Goal: Navigation & Orientation: Find specific page/section

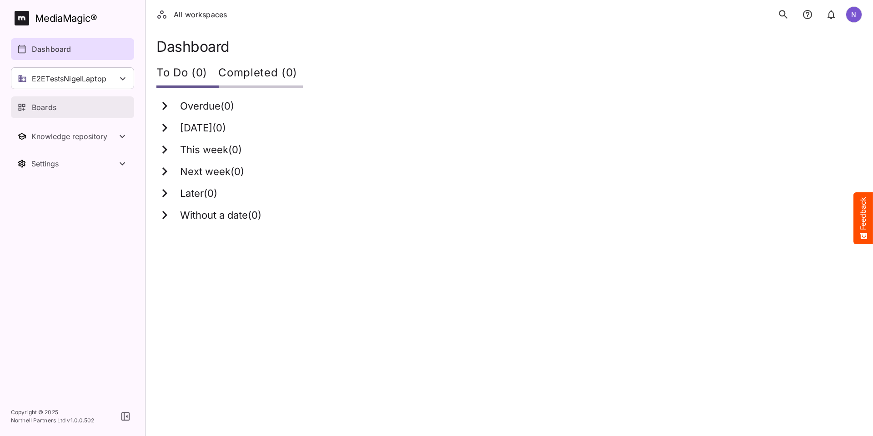
click at [43, 109] on p "Boards" at bounding box center [44, 107] width 25 height 11
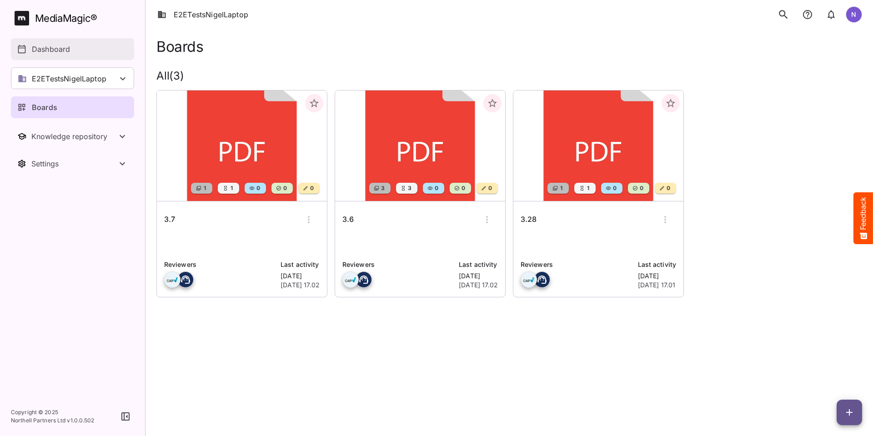
click at [47, 53] on p "Dashboard" at bounding box center [51, 49] width 38 height 11
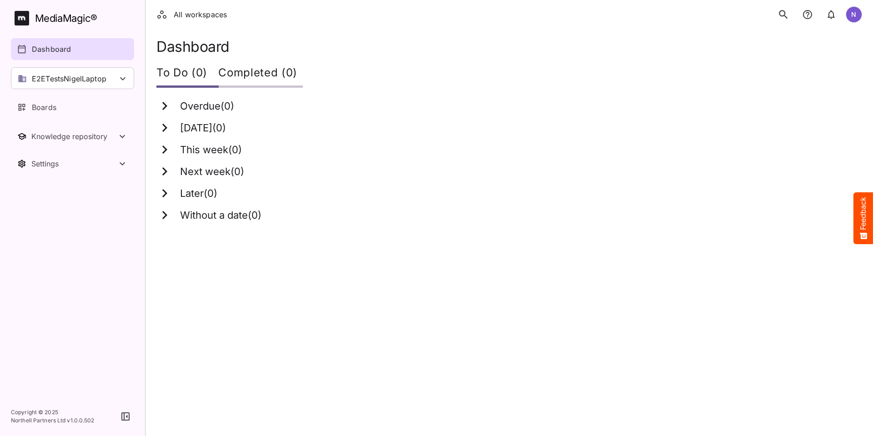
click at [781, 11] on icon "search" at bounding box center [783, 14] width 9 height 9
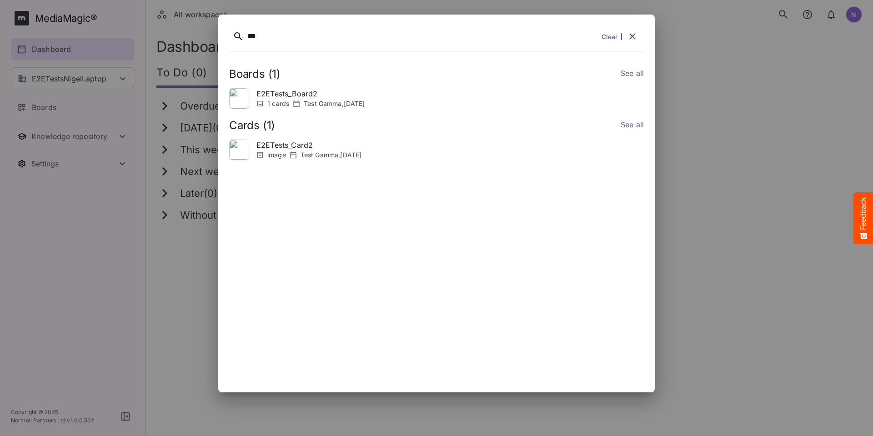
click at [633, 35] on icon "button" at bounding box center [632, 36] width 6 height 6
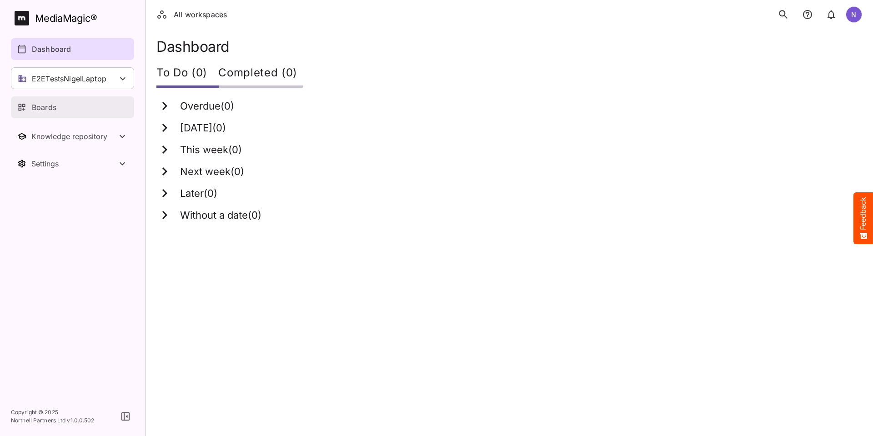
click at [40, 114] on link "Boards" at bounding box center [72, 107] width 123 height 22
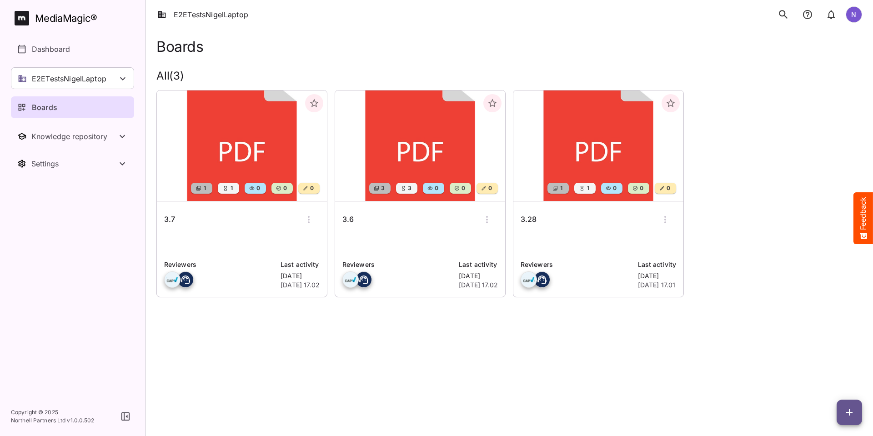
click at [165, 218] on h6 "3.7" at bounding box center [169, 220] width 11 height 12
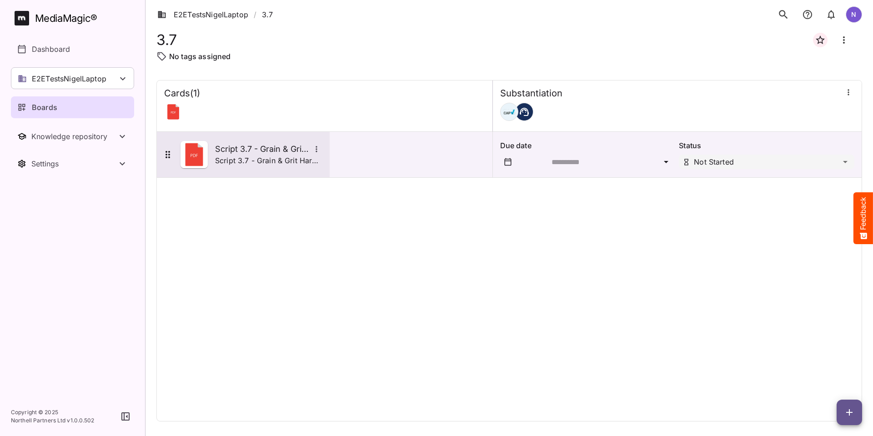
click at [230, 148] on h5 "Script 3.7 - Grain & Grit Hardware" at bounding box center [262, 149] width 95 height 11
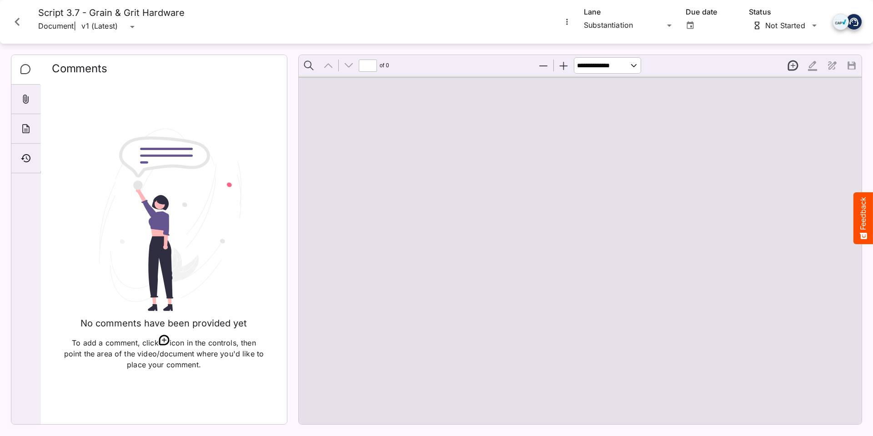
type input "*"
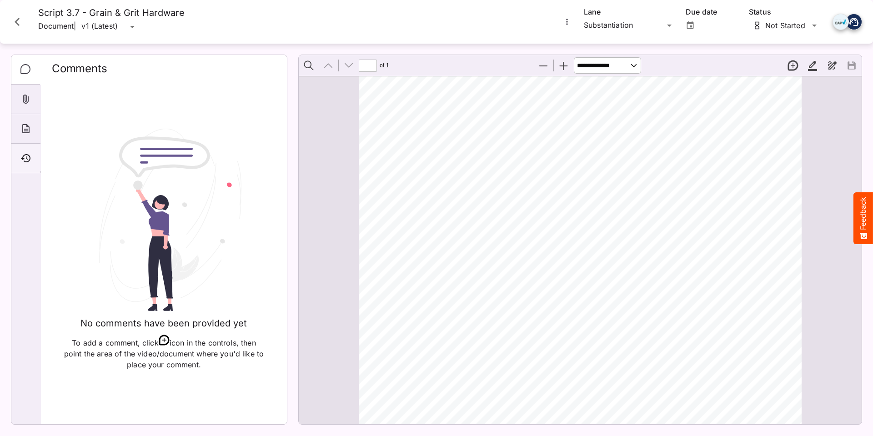
click at [27, 152] on div "Timeline" at bounding box center [25, 159] width 29 height 30
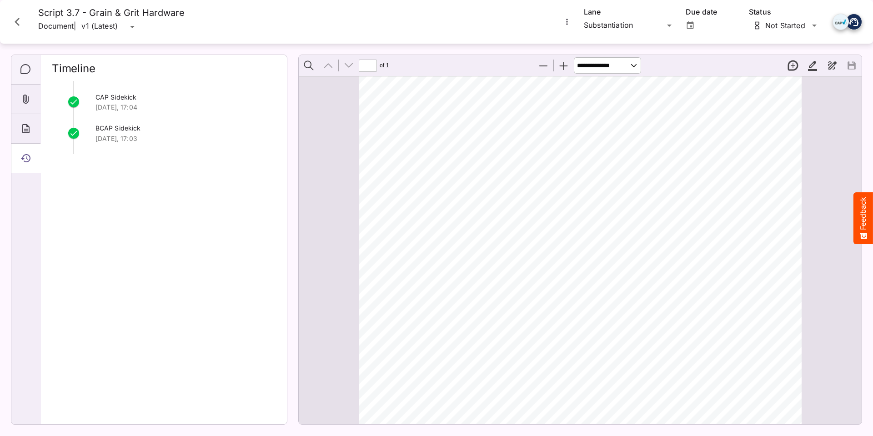
click at [22, 71] on icon "Comments" at bounding box center [25, 69] width 11 height 11
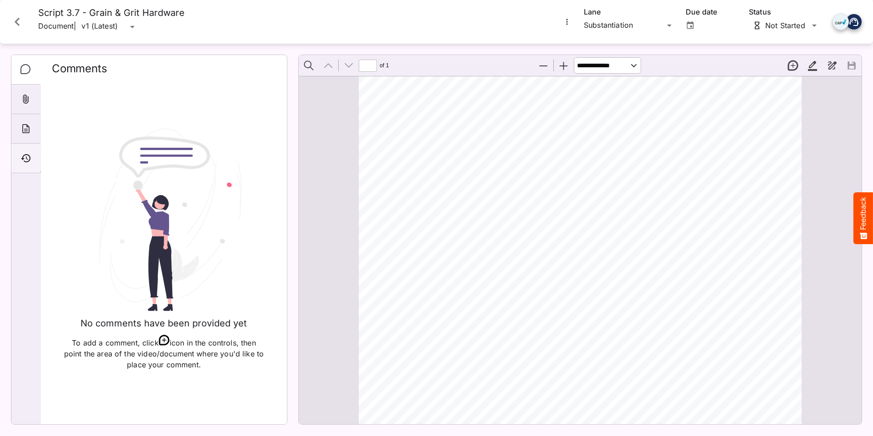
click at [20, 162] on icon "Timeline" at bounding box center [25, 158] width 11 height 11
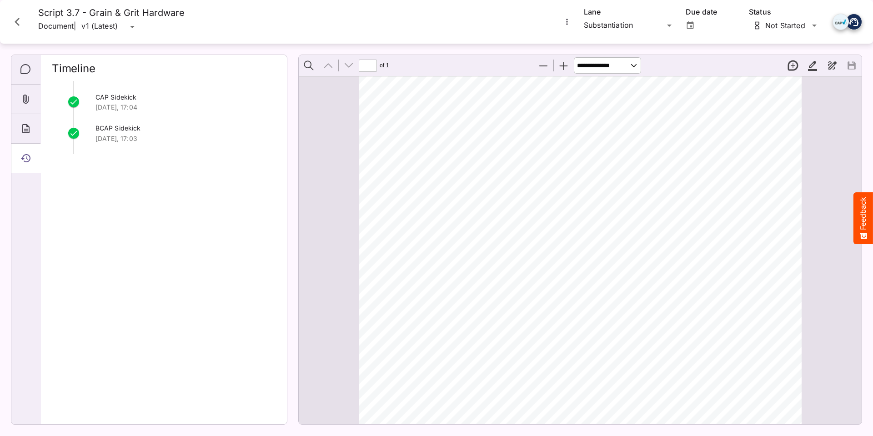
click at [17, 18] on icon "Close card" at bounding box center [17, 22] width 16 height 16
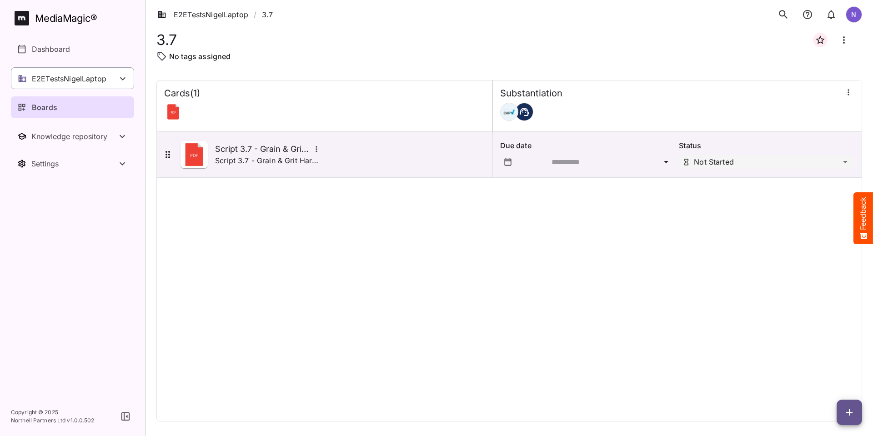
click at [51, 77] on p "E2ETestsNigelLaptop" at bounding box center [69, 78] width 75 height 11
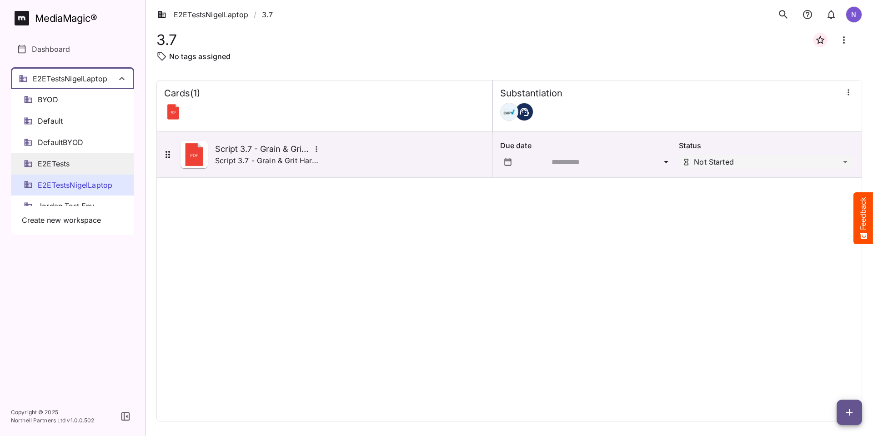
click at [46, 164] on span "E2ETests" at bounding box center [54, 164] width 32 height 10
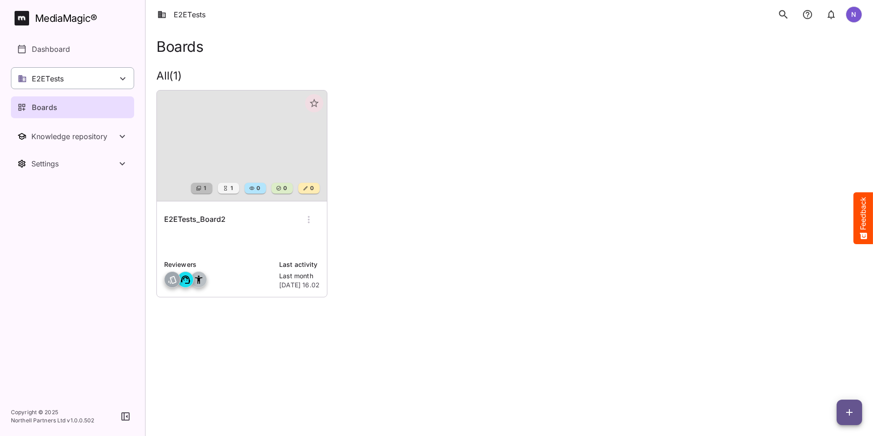
click at [53, 80] on p "E2ETests" at bounding box center [48, 78] width 32 height 11
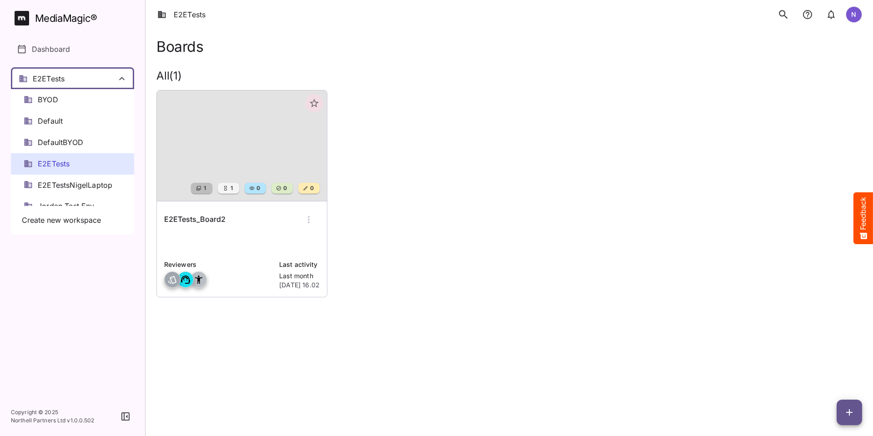
click at [77, 73] on div at bounding box center [436, 218] width 873 height 436
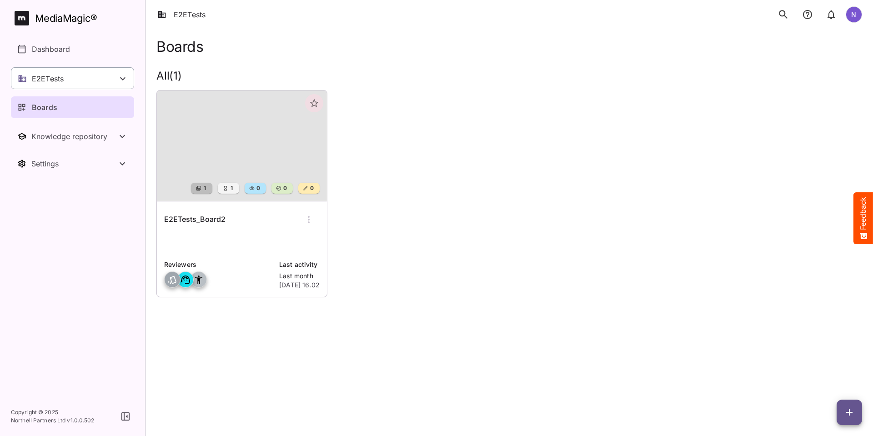
click at [83, 74] on div "E2ETests" at bounding box center [72, 78] width 123 height 22
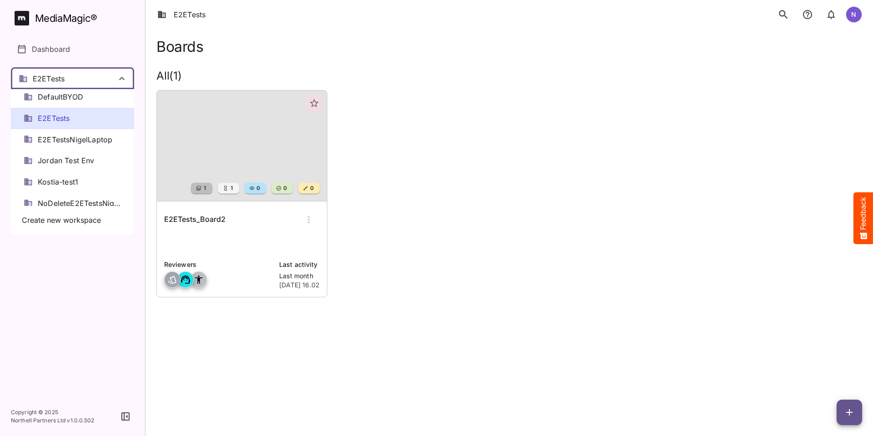
scroll to position [91, 0]
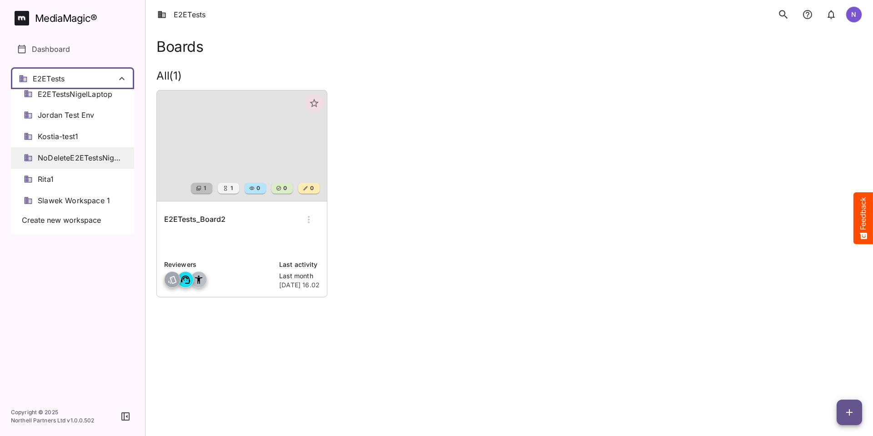
click at [67, 161] on span "NoDeleteE2ETestsNigelLaptop" at bounding box center [80, 158] width 84 height 10
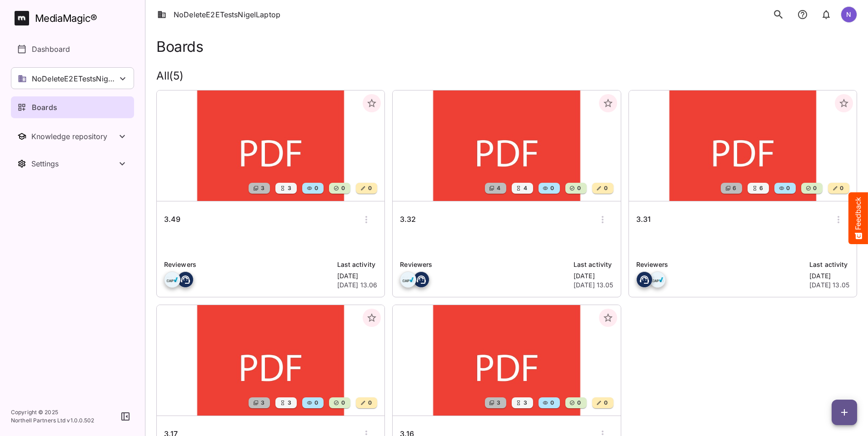
click at [170, 221] on h6 "3.49" at bounding box center [172, 220] width 16 height 12
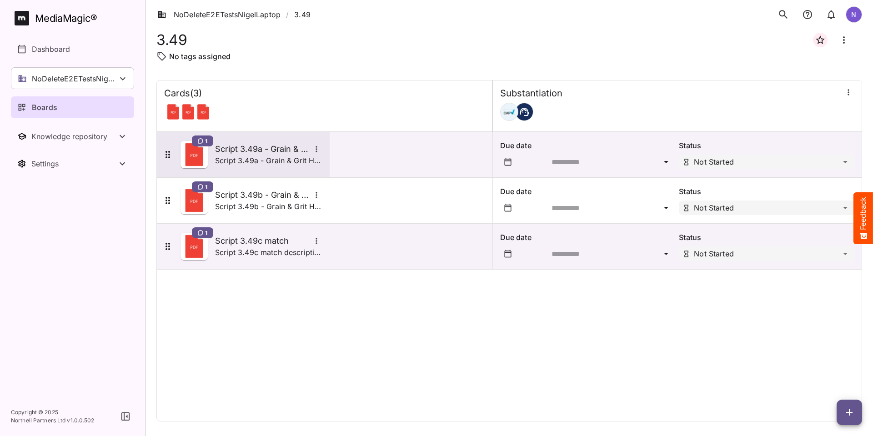
click at [233, 154] on h5 "Script 3.49a - Grain & Grit Hardware - satisfaction match" at bounding box center [262, 149] width 95 height 11
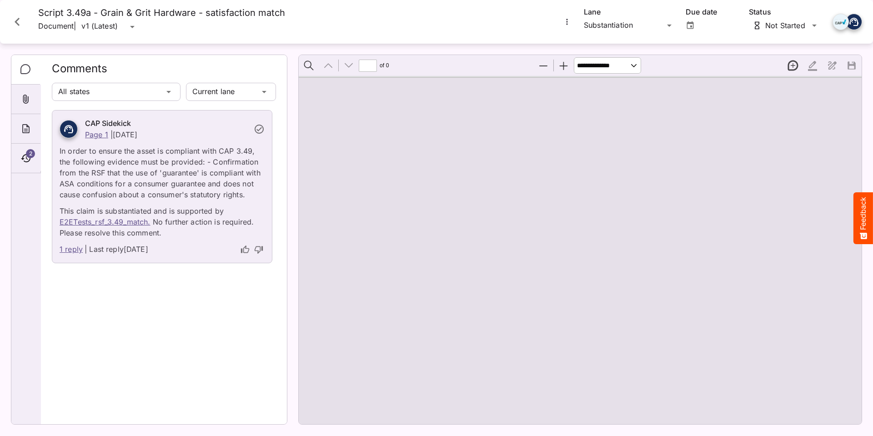
type input "*"
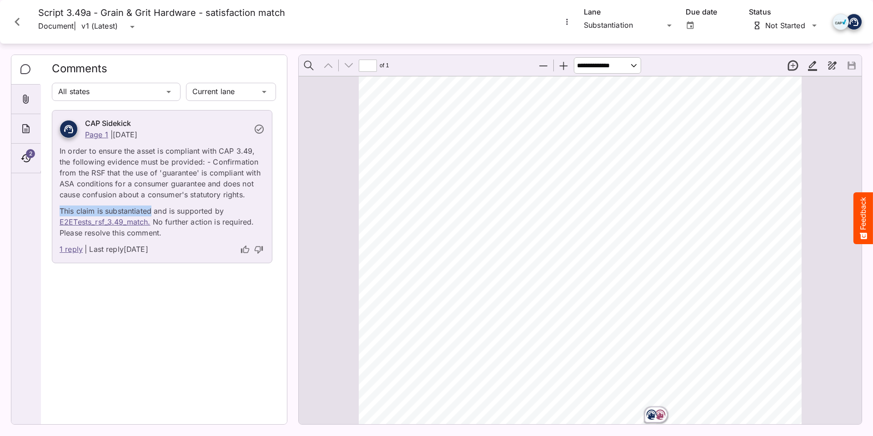
drag, startPoint x: 60, startPoint y: 208, endPoint x: 153, endPoint y: 211, distance: 93.2
click at [153, 211] on p "This claim is substantiated and is supported by E2ETests_rsf_3.49_match. No fur…" at bounding box center [162, 219] width 205 height 38
copy p "This claim is substantiated"
click at [10, 18] on icon "Close card" at bounding box center [17, 22] width 16 height 16
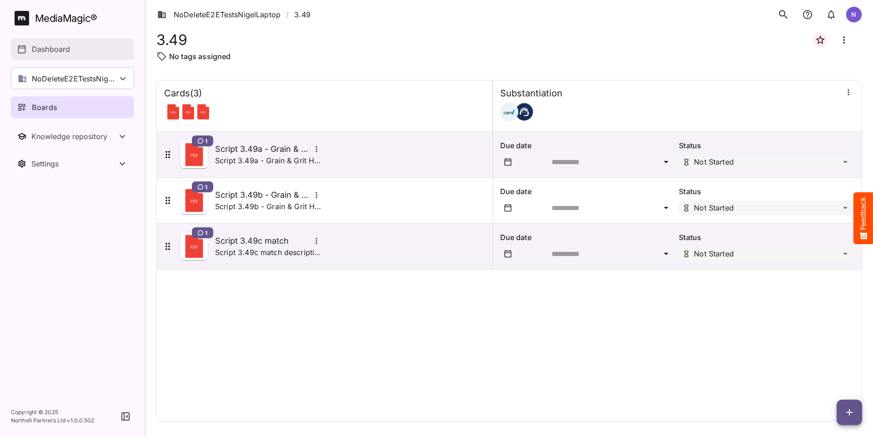
click at [29, 49] on div "Dashboard" at bounding box center [72, 49] width 111 height 11
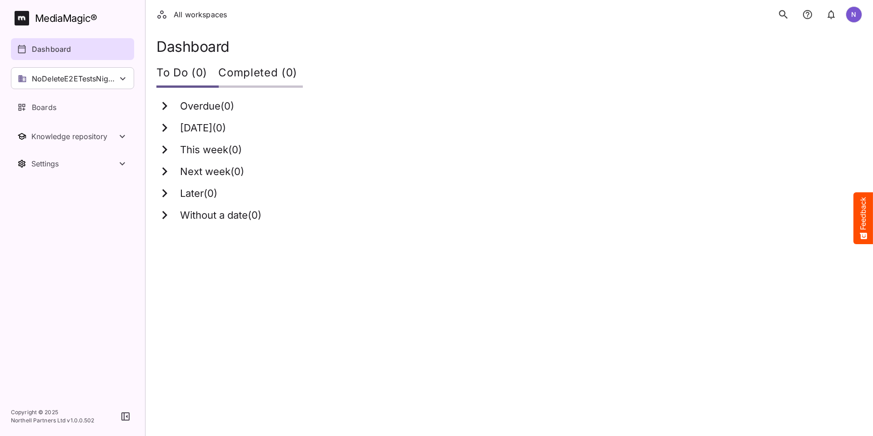
click at [780, 14] on icon "search" at bounding box center [783, 14] width 9 height 9
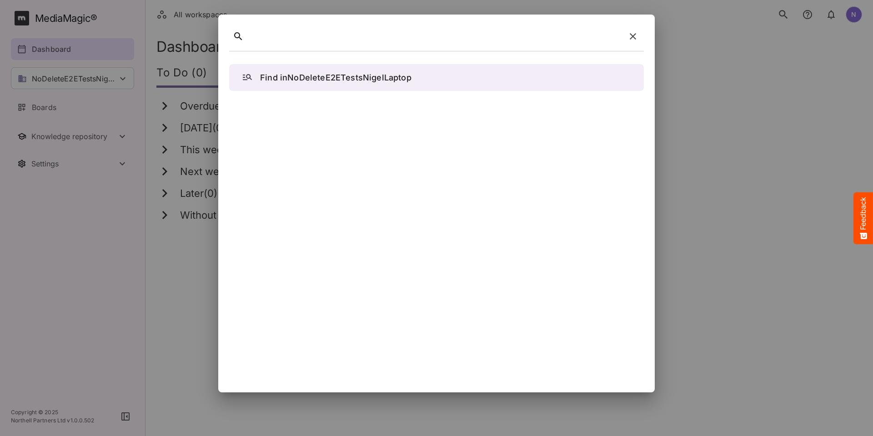
paste div
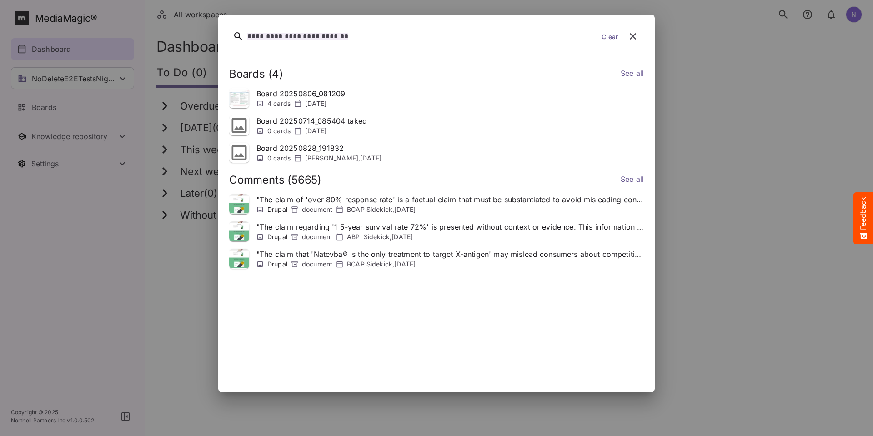
click at [630, 75] on link "See all" at bounding box center [631, 74] width 23 height 13
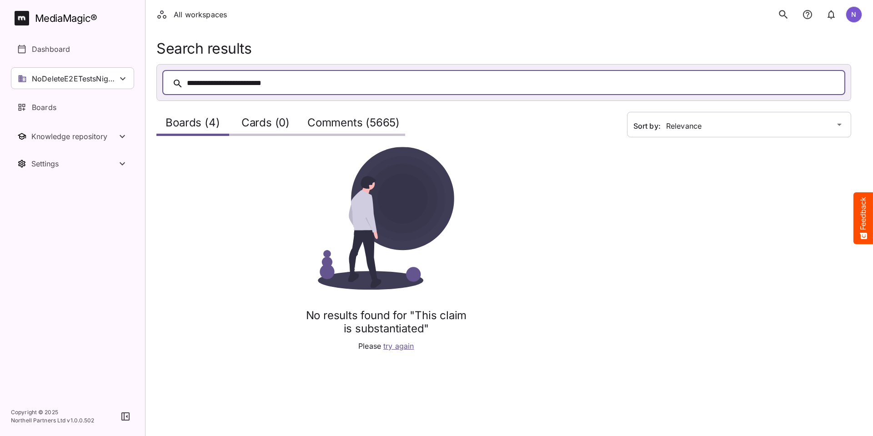
click at [251, 126] on h2 "Cards (0)" at bounding box center [265, 124] width 48 height 17
click at [187, 127] on h2 "Boards (4)" at bounding box center [192, 124] width 54 height 17
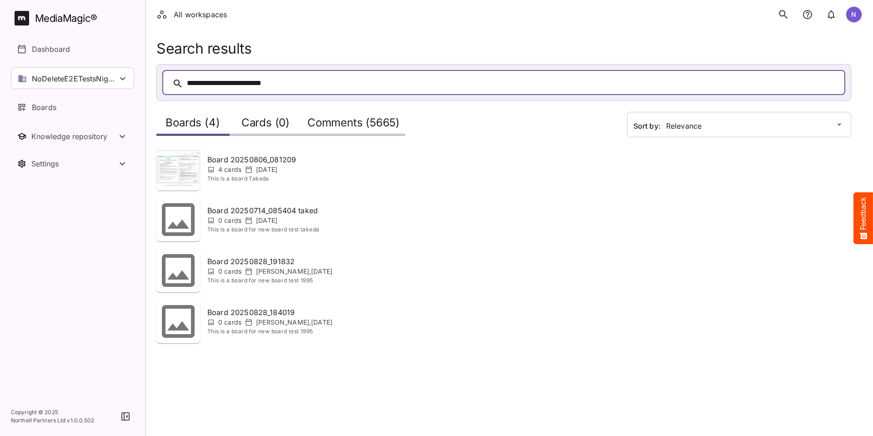
click at [266, 122] on h2 "Cards (0)" at bounding box center [265, 124] width 48 height 17
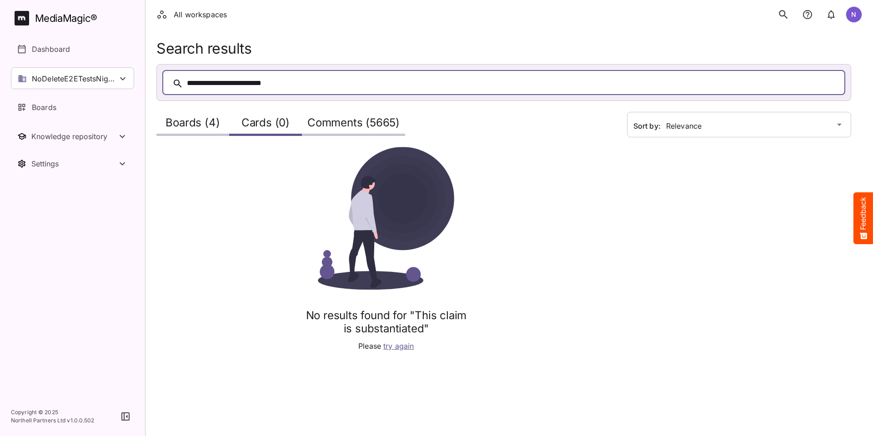
click at [196, 123] on h2 "Boards (4)" at bounding box center [192, 124] width 54 height 17
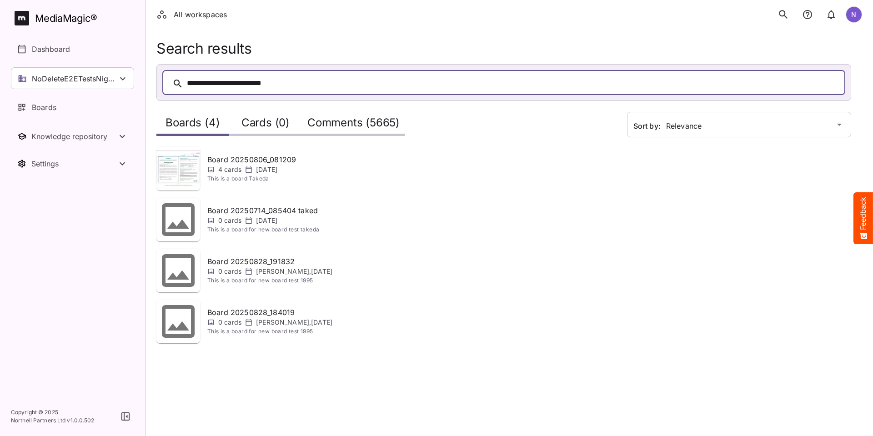
click at [327, 127] on h2 "Comments (5665)" at bounding box center [353, 124] width 92 height 17
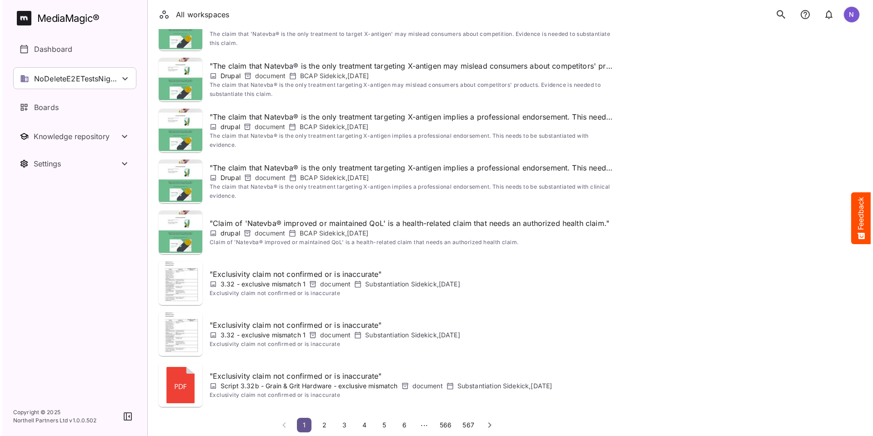
scroll to position [249, 0]
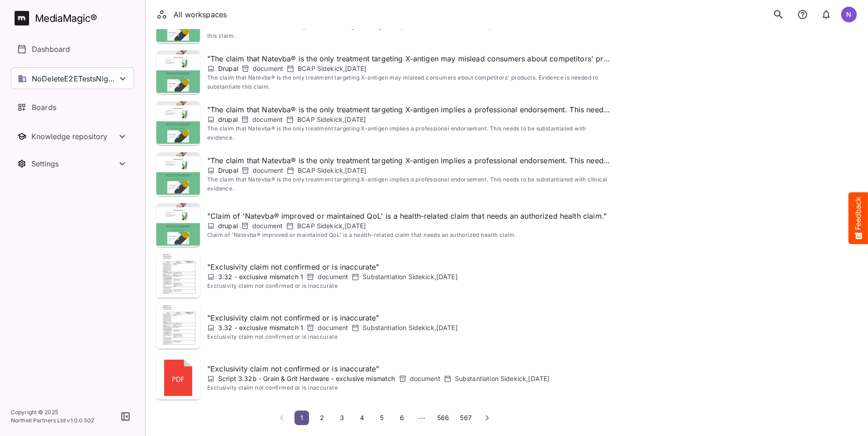
click at [296, 371] on p "" Exclusivity claim not confirmed or is inaccurate "" at bounding box center [378, 368] width 342 height 11
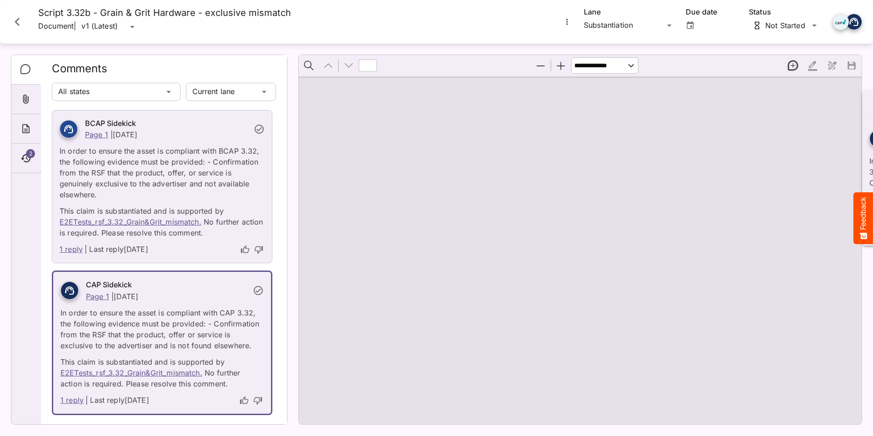
type input "*"
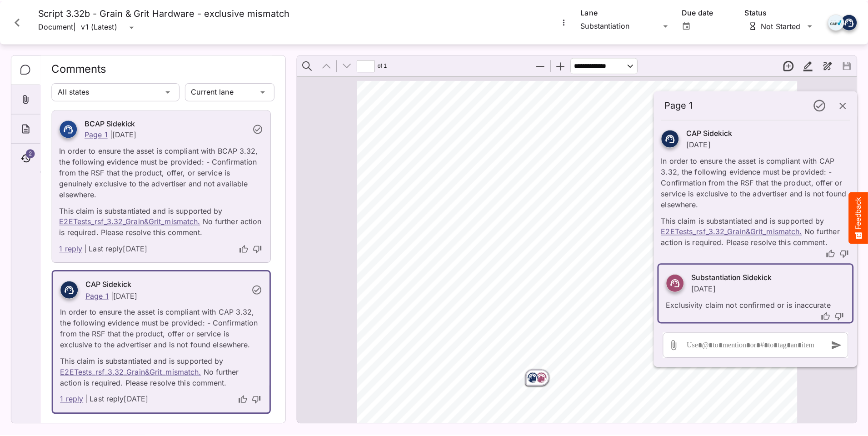
scroll to position [5, 0]
click at [16, 20] on icon "Close card" at bounding box center [17, 22] width 5 height 8
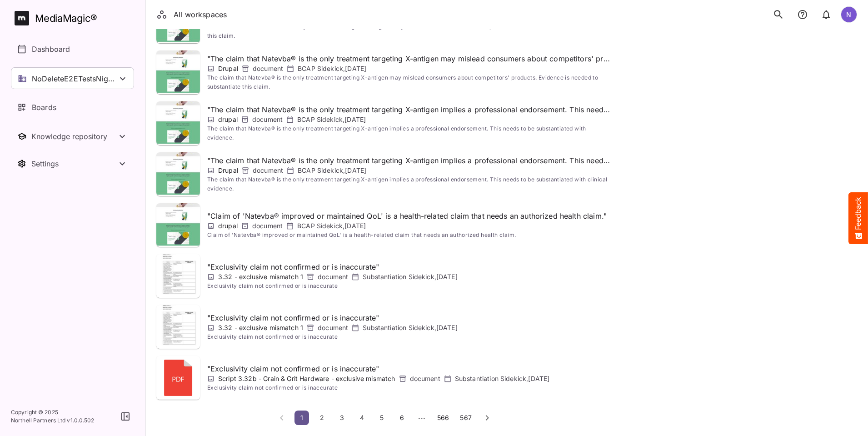
click at [256, 371] on p "" Exclusivity claim not confirmed or is inaccurate "" at bounding box center [378, 368] width 342 height 11
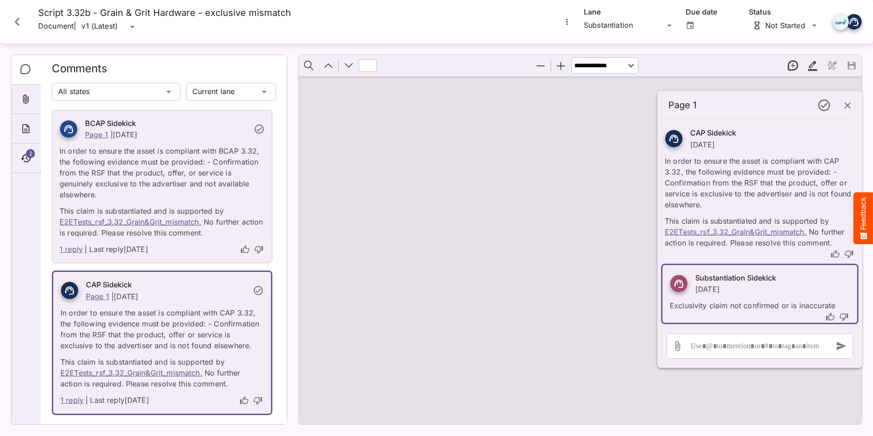
click at [16, 21] on icon "Close card" at bounding box center [17, 22] width 5 height 8
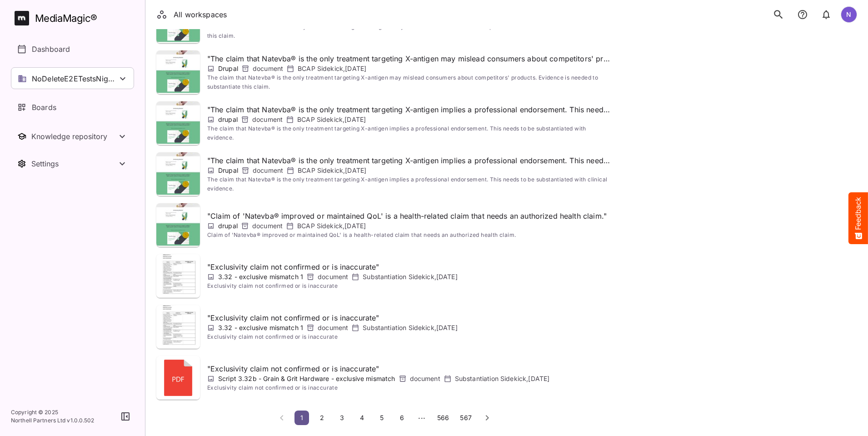
click at [240, 369] on p "" Exclusivity claim not confirmed or is inaccurate "" at bounding box center [378, 368] width 342 height 11
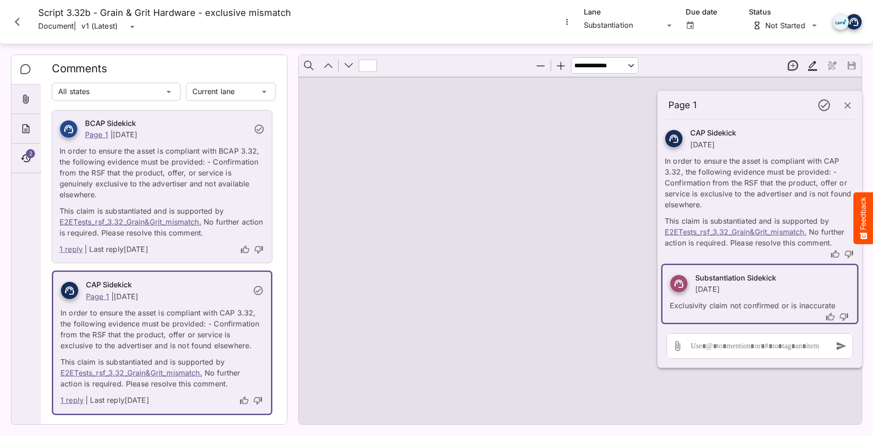
click at [18, 28] on icon "Close card" at bounding box center [17, 22] width 16 height 16
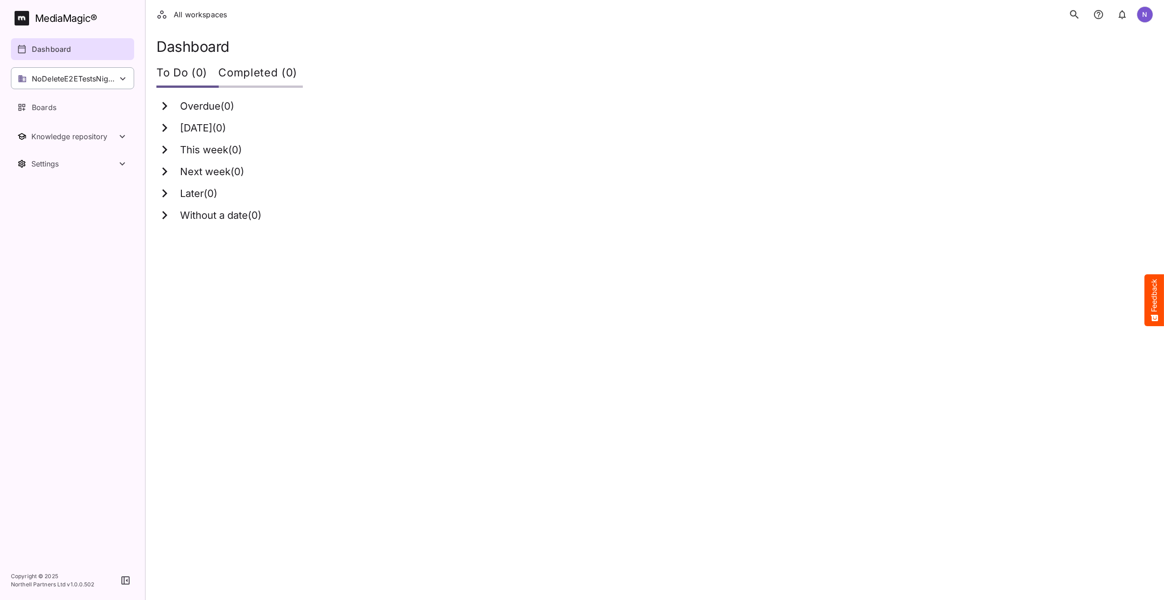
click at [54, 82] on p "NoDeleteE2ETestsNigelLaptop" at bounding box center [74, 78] width 85 height 11
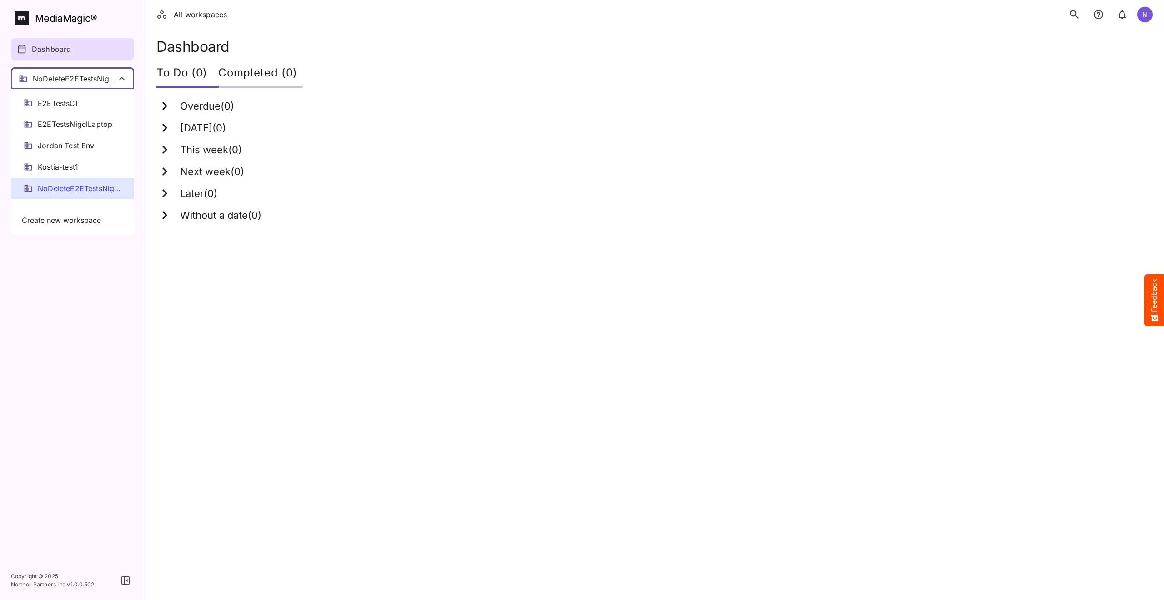
scroll to position [91, 0]
click at [55, 114] on span "E2ETestsNigelLaptop" at bounding box center [75, 115] width 75 height 10
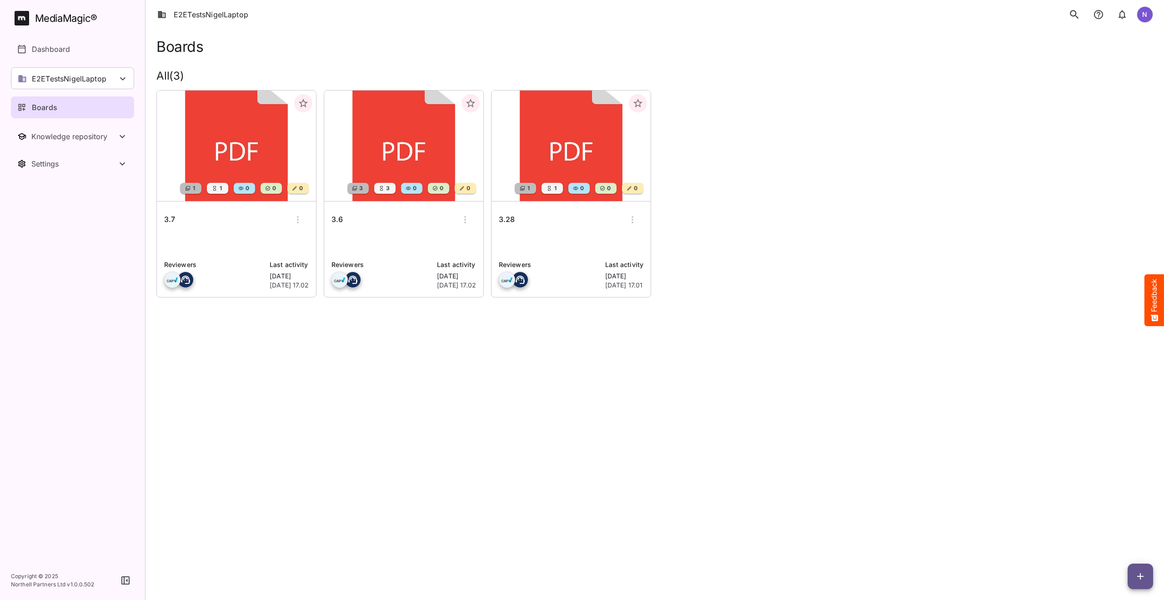
click at [169, 219] on h6 "3.7" at bounding box center [169, 220] width 11 height 12
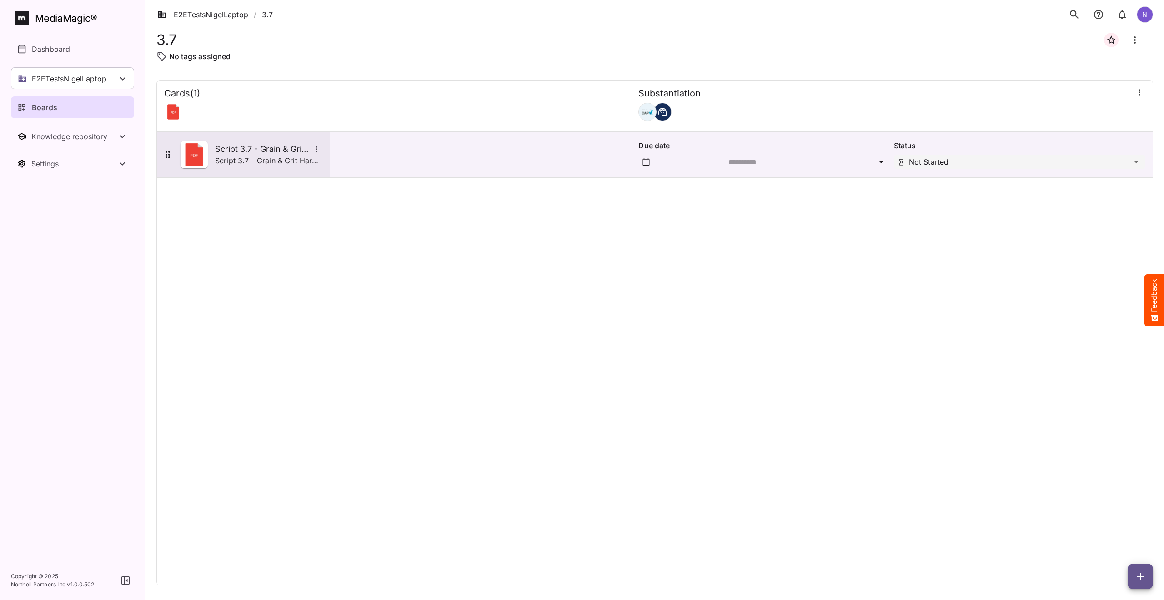
click at [201, 161] on img at bounding box center [193, 154] width 27 height 27
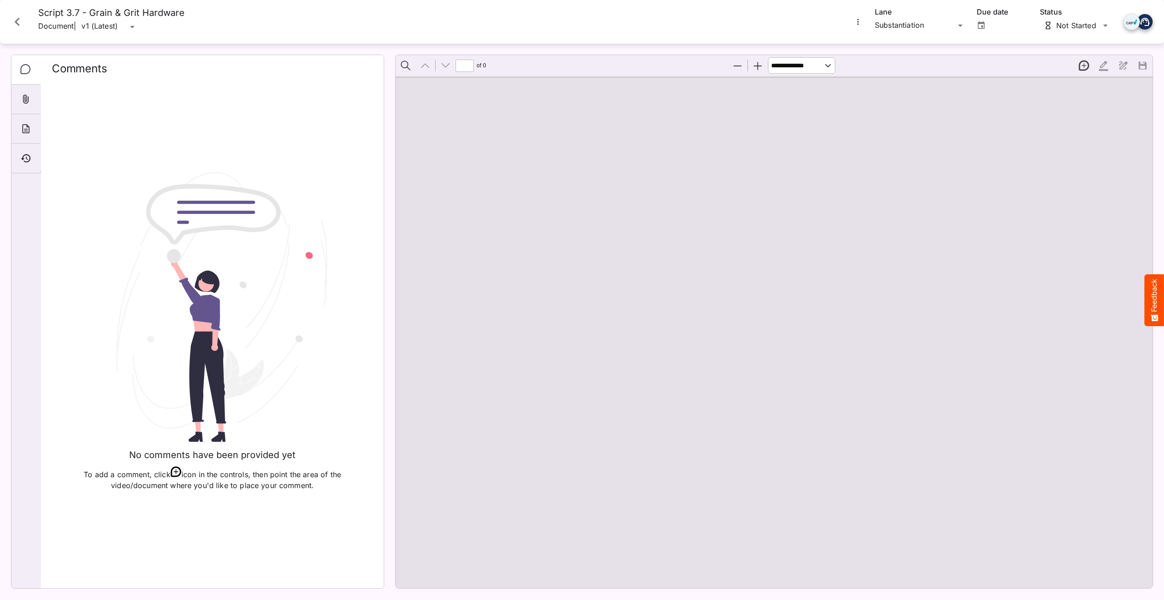
type input "*"
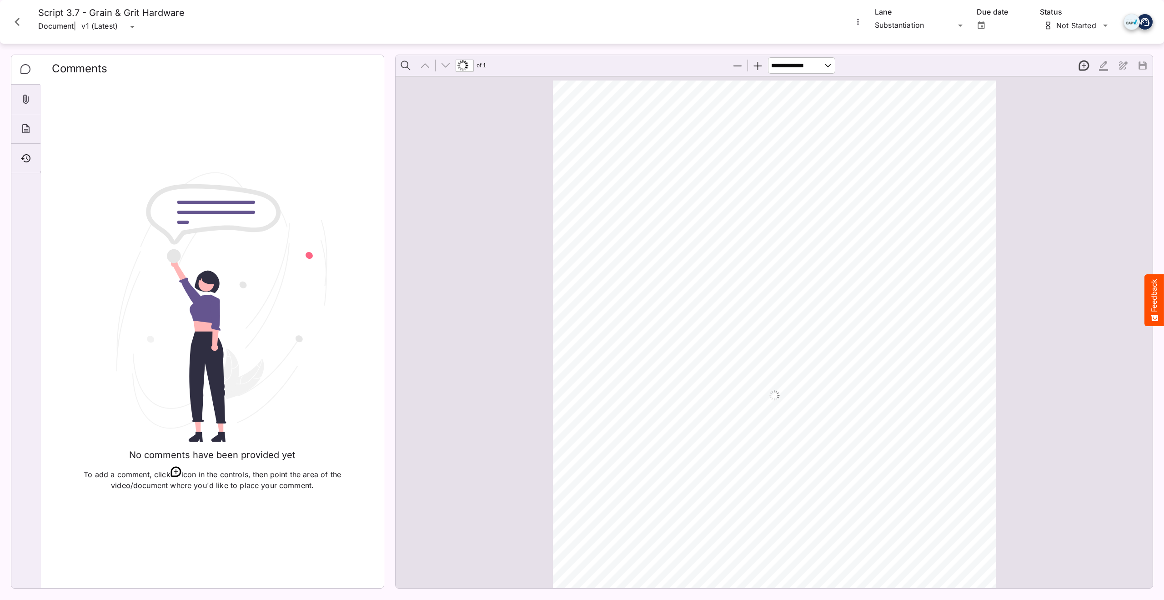
scroll to position [5, 0]
click at [25, 151] on div "Timeline" at bounding box center [25, 159] width 29 height 30
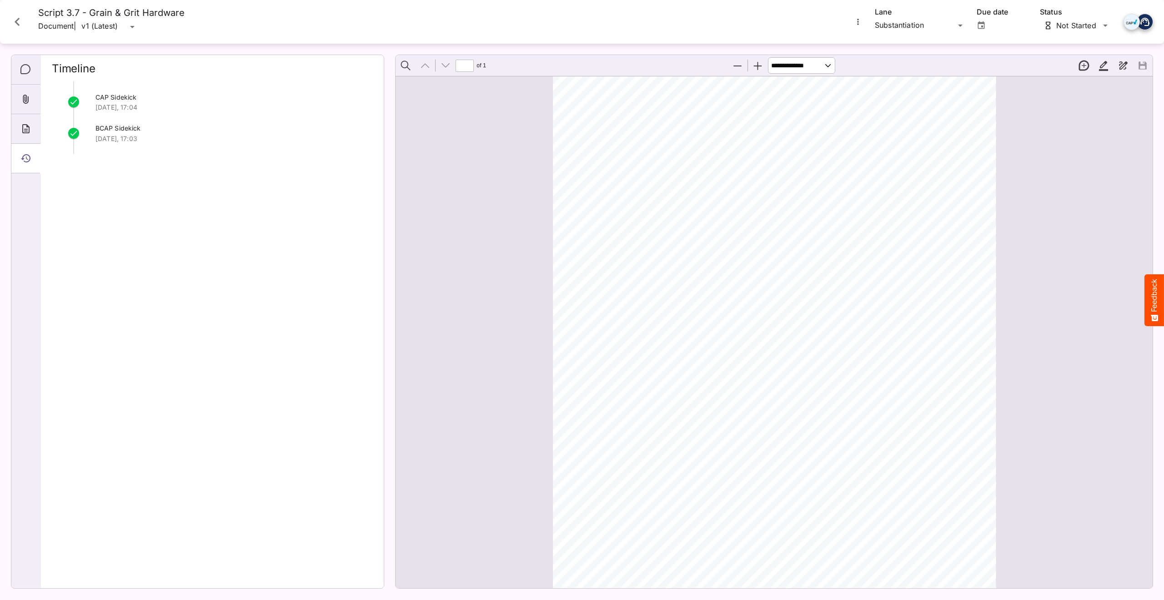
click at [15, 20] on icon "Close card" at bounding box center [17, 22] width 16 height 16
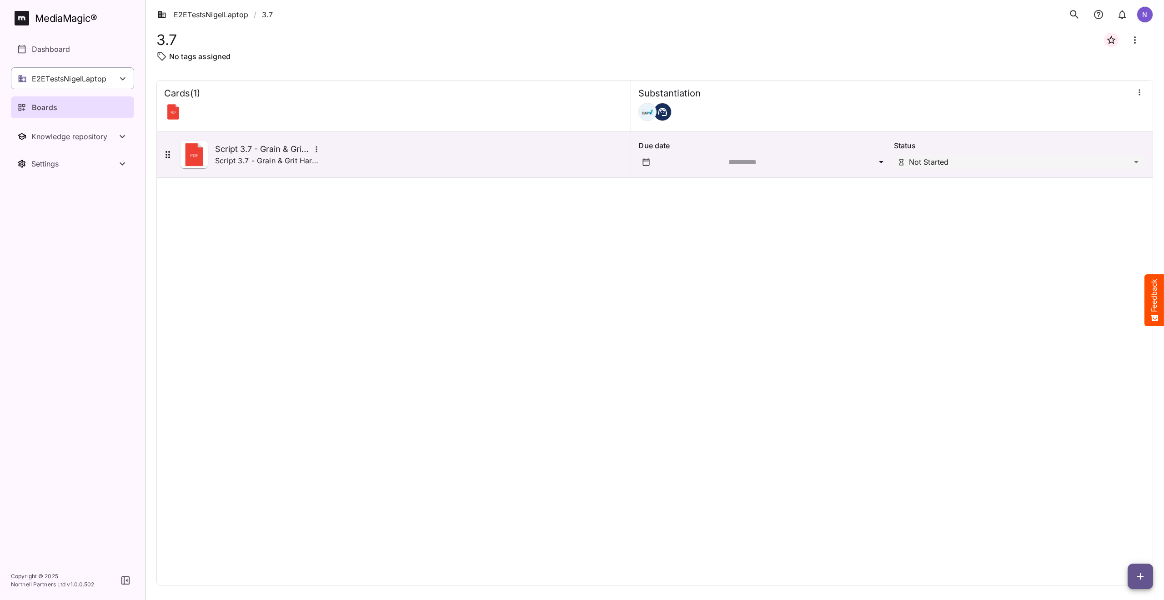
click at [59, 81] on p "E2ETestsNigelLaptop" at bounding box center [69, 78] width 75 height 11
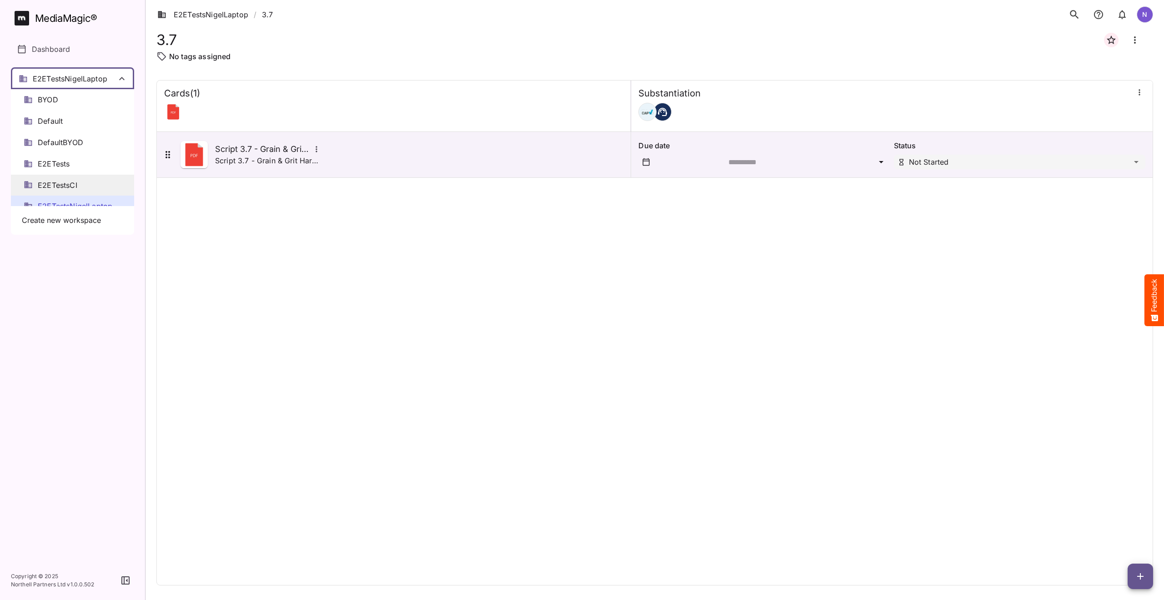
click at [60, 181] on span "E2ETestsCI" at bounding box center [58, 185] width 40 height 10
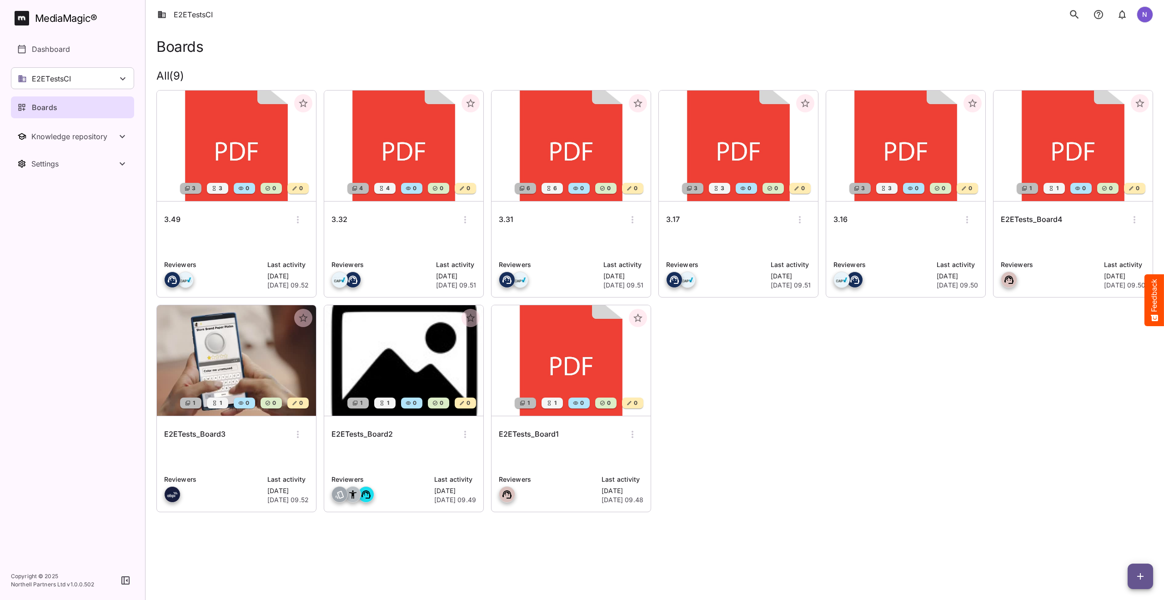
click at [536, 435] on h6 "E2ETests_Board1" at bounding box center [529, 434] width 60 height 12
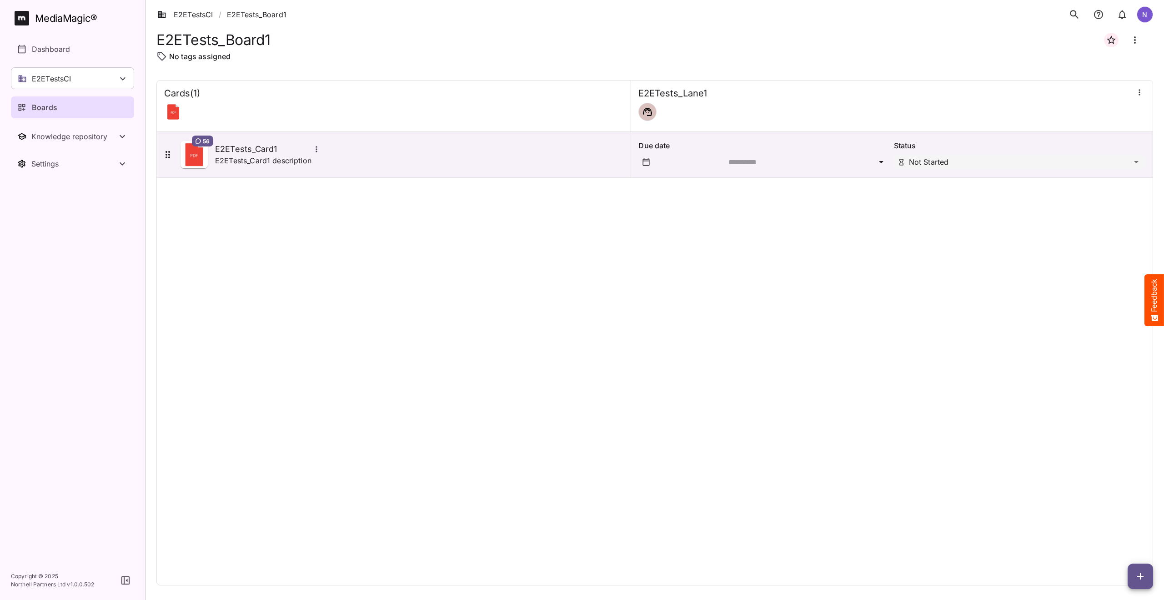
click at [185, 13] on link "E2ETestsCI" at bounding box center [185, 14] width 56 height 11
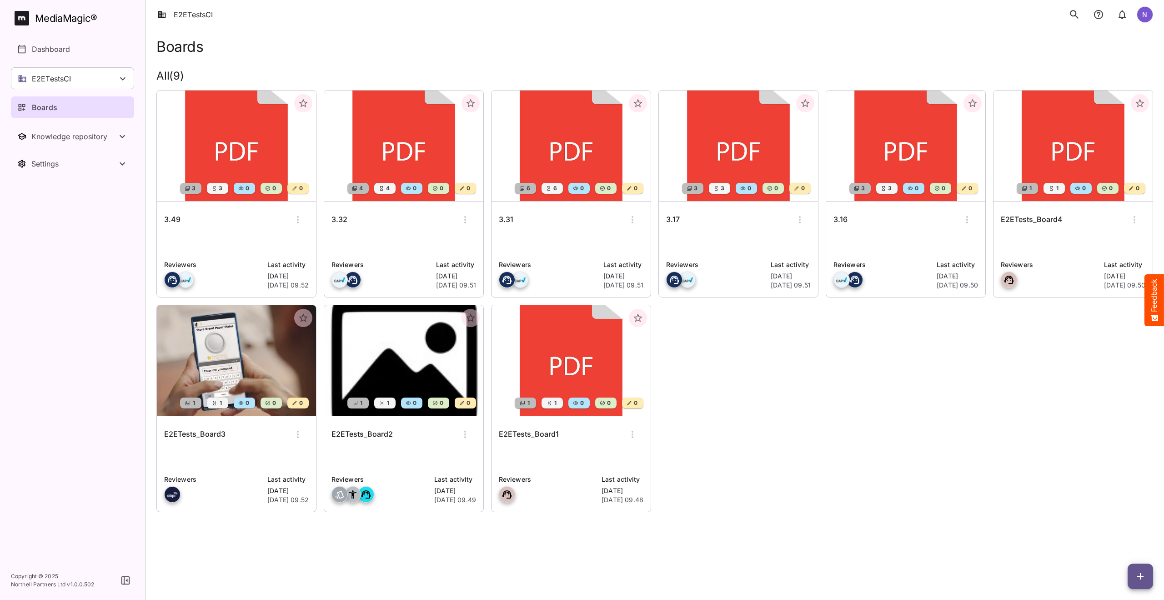
click at [361, 435] on h6 "E2ETests_Board2" at bounding box center [361, 434] width 61 height 12
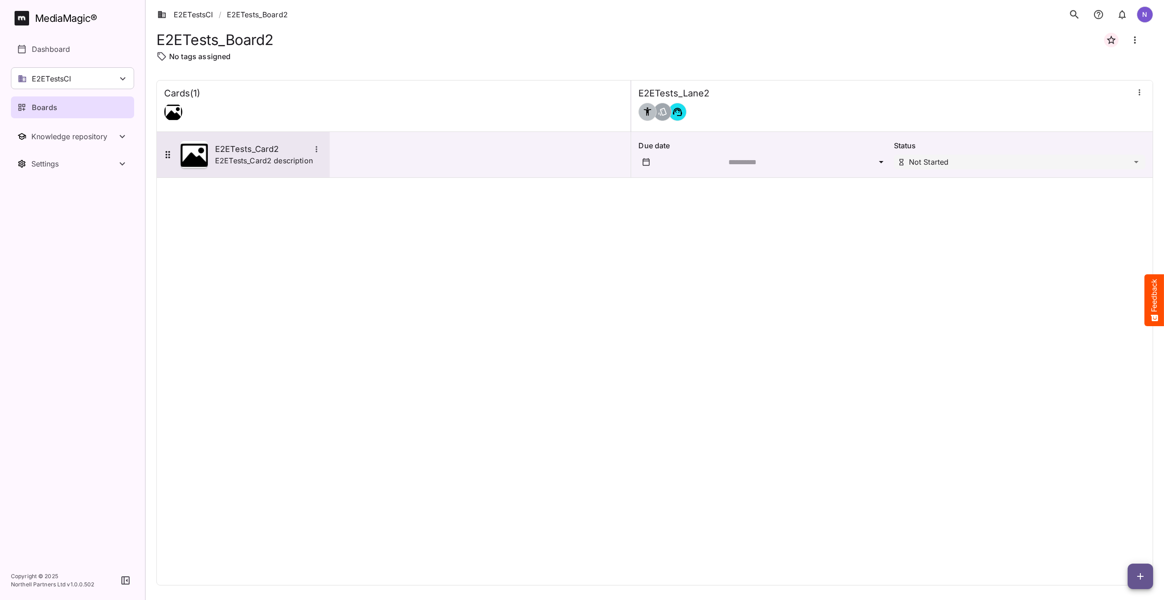
click at [239, 155] on p "E2ETests_Card2 description" at bounding box center [264, 160] width 98 height 11
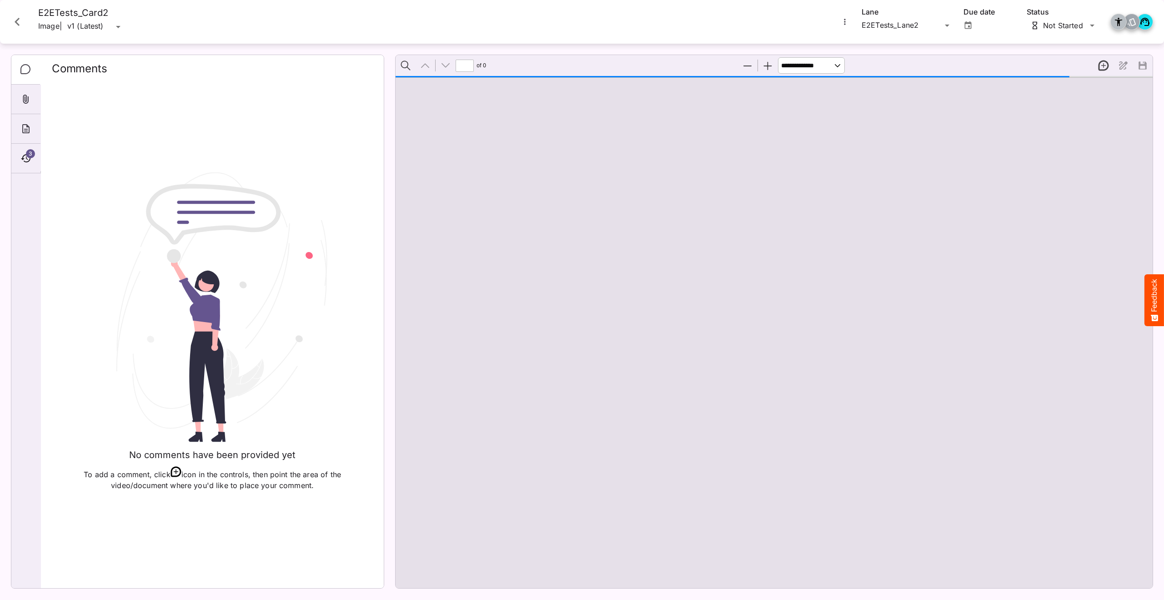
type input "*"
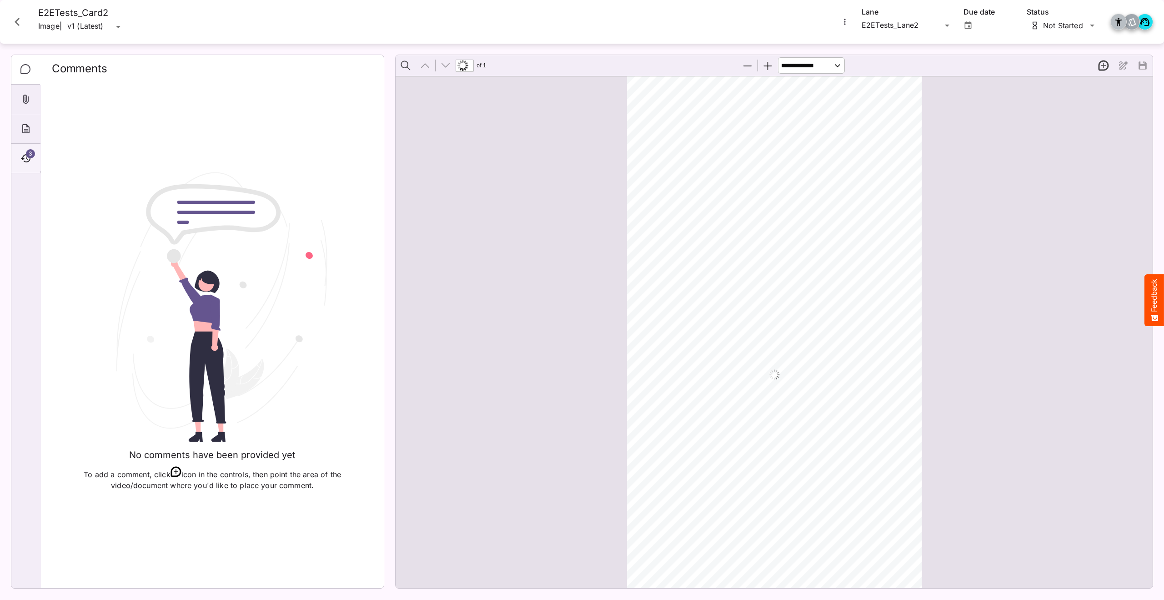
click at [29, 150] on span "3" at bounding box center [30, 153] width 9 height 9
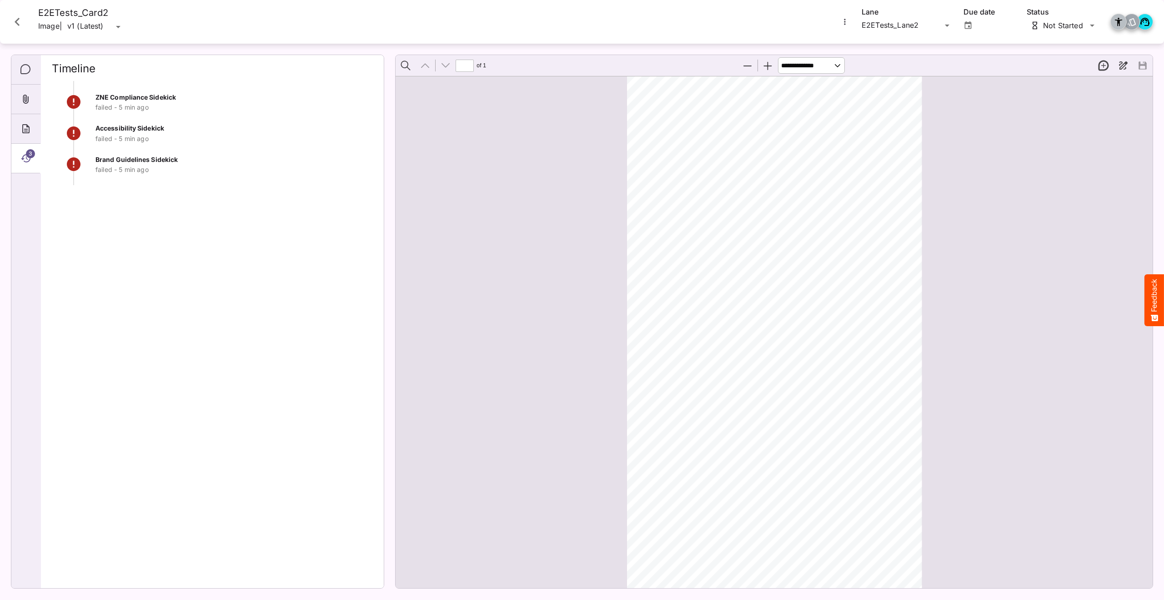
click at [17, 24] on icon "Close card" at bounding box center [17, 22] width 5 height 8
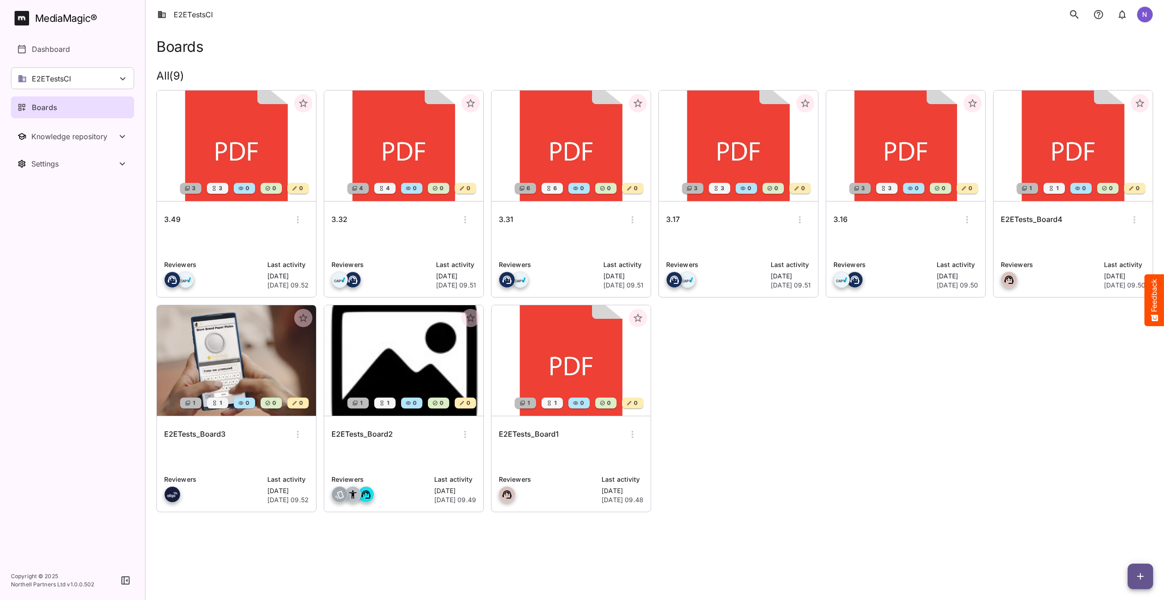
click at [216, 429] on h6 "E2ETests_Board3" at bounding box center [194, 434] width 61 height 12
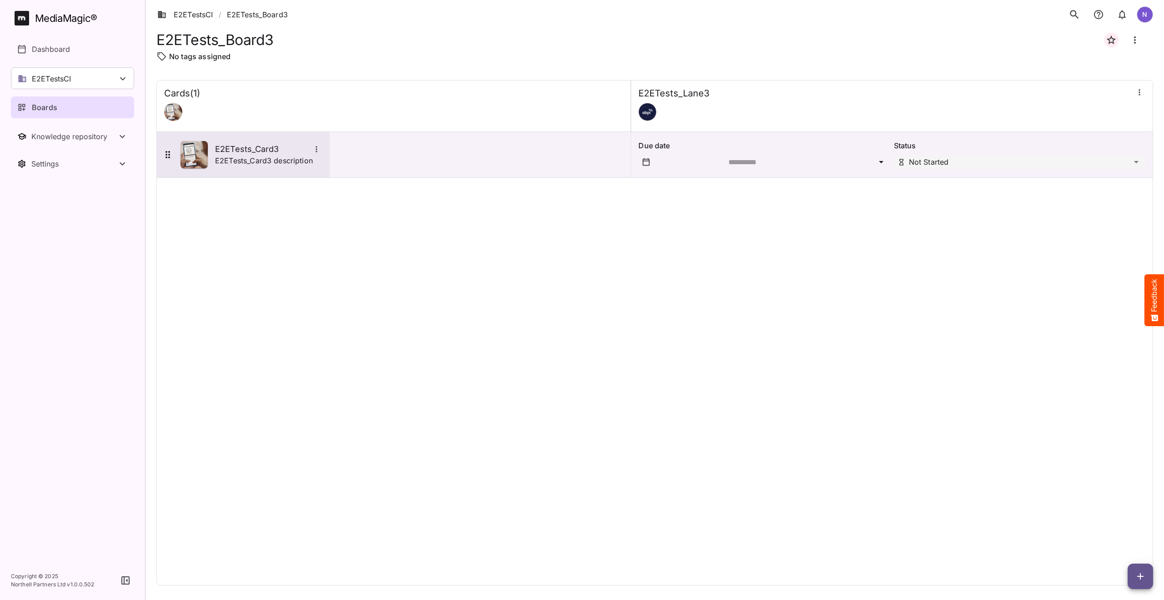
click at [232, 159] on p "E2ETests_Card3 description" at bounding box center [264, 160] width 98 height 11
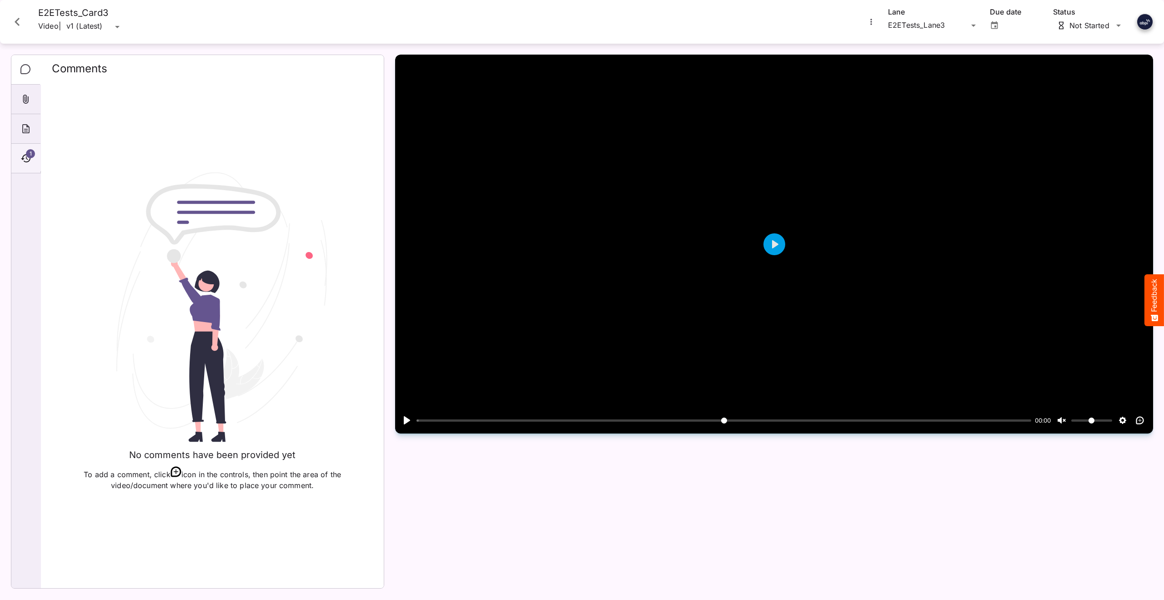
click at [36, 153] on div "1" at bounding box center [25, 159] width 29 height 30
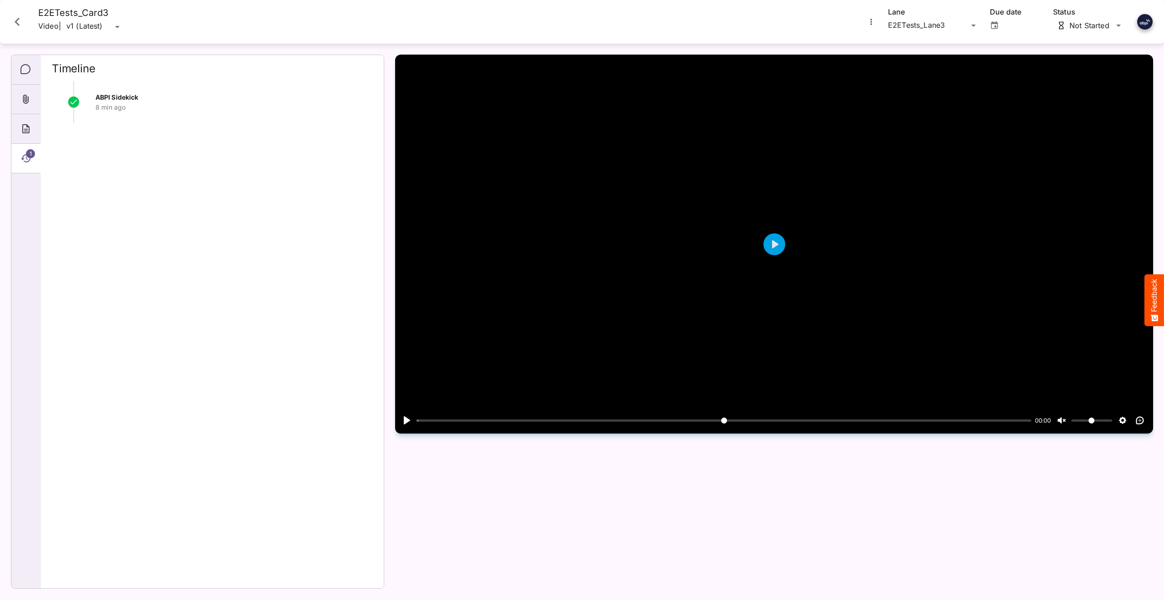
click at [16, 18] on icon "Close card" at bounding box center [17, 22] width 16 height 16
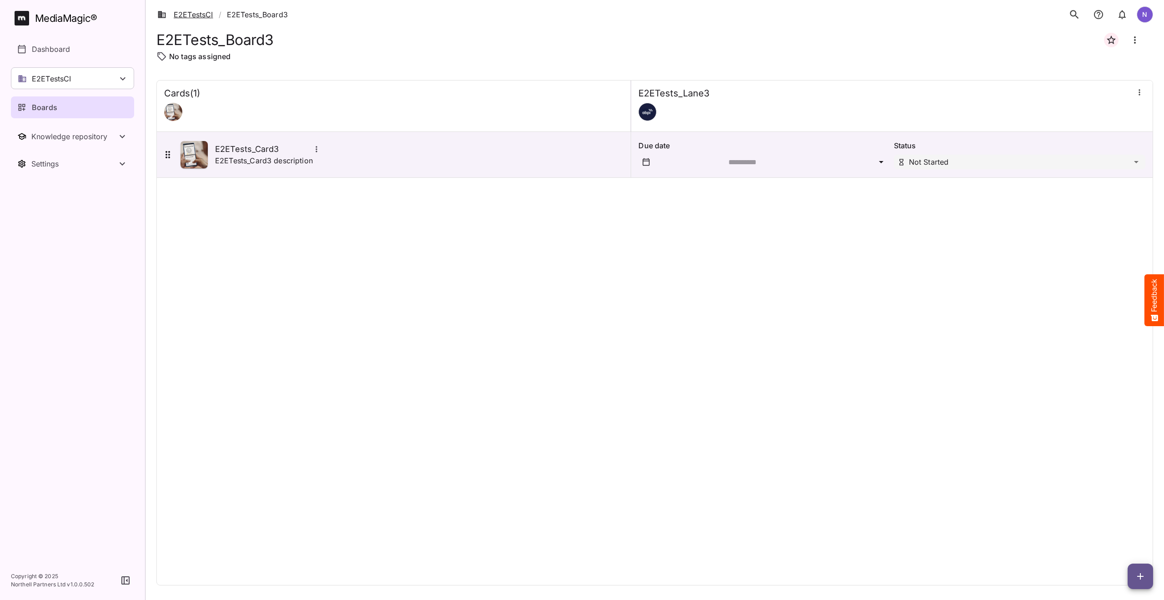
click at [180, 14] on link "E2ETestsCI" at bounding box center [185, 14] width 56 height 11
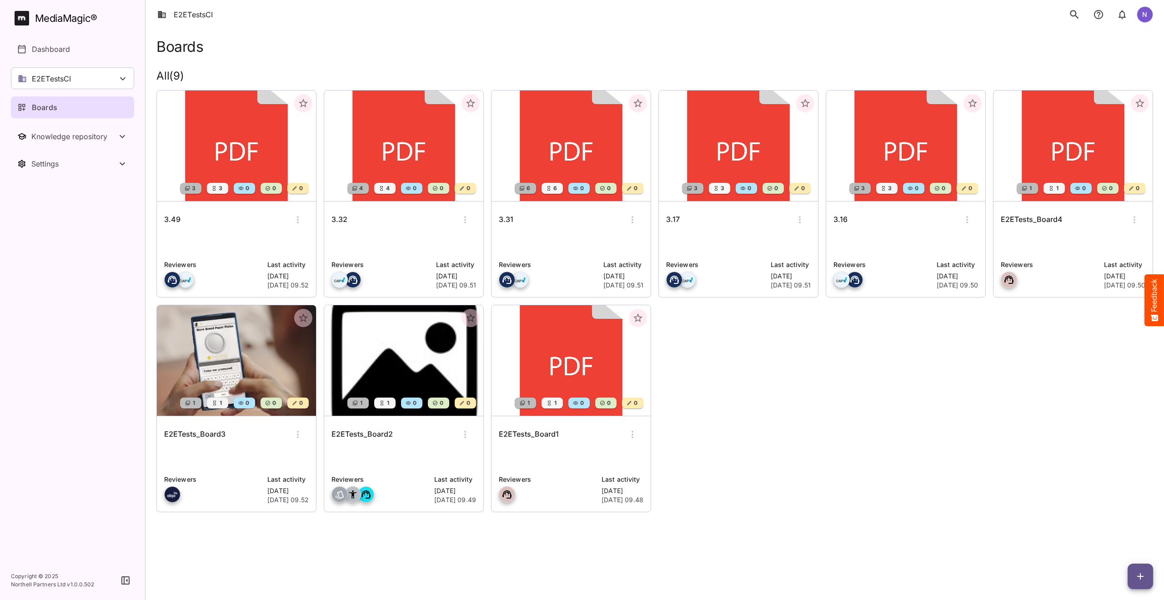
click at [1023, 218] on h6 "E2ETests_Board4" at bounding box center [1031, 220] width 62 height 12
click at [841, 218] on h6 "3.16" at bounding box center [840, 220] width 14 height 12
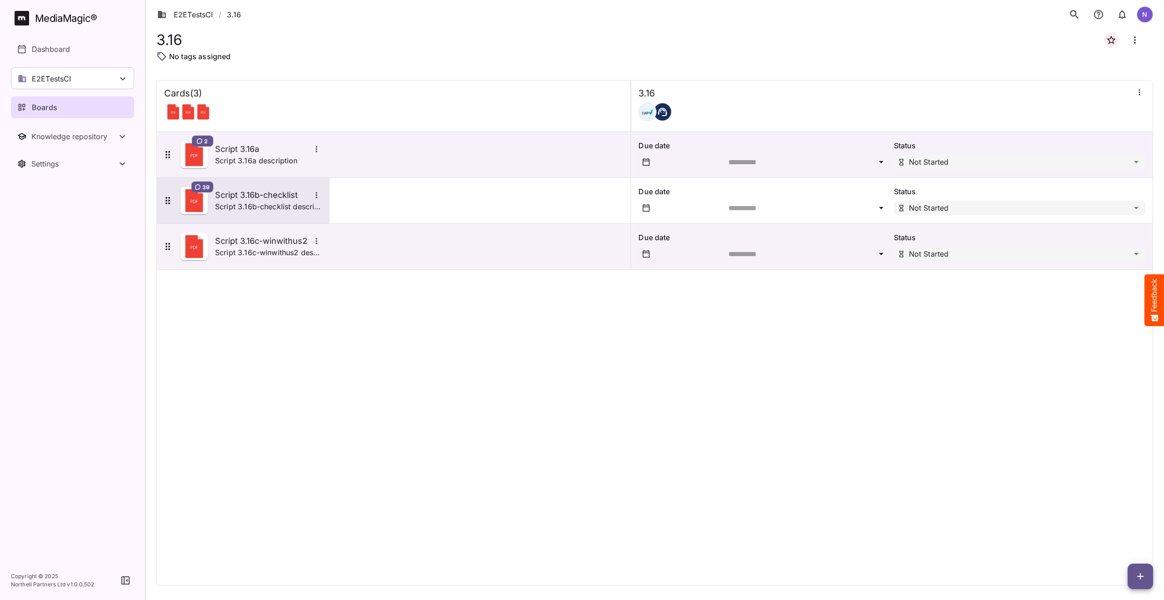
click at [245, 197] on h5 "Script 3.16b-checklist" at bounding box center [262, 195] width 95 height 11
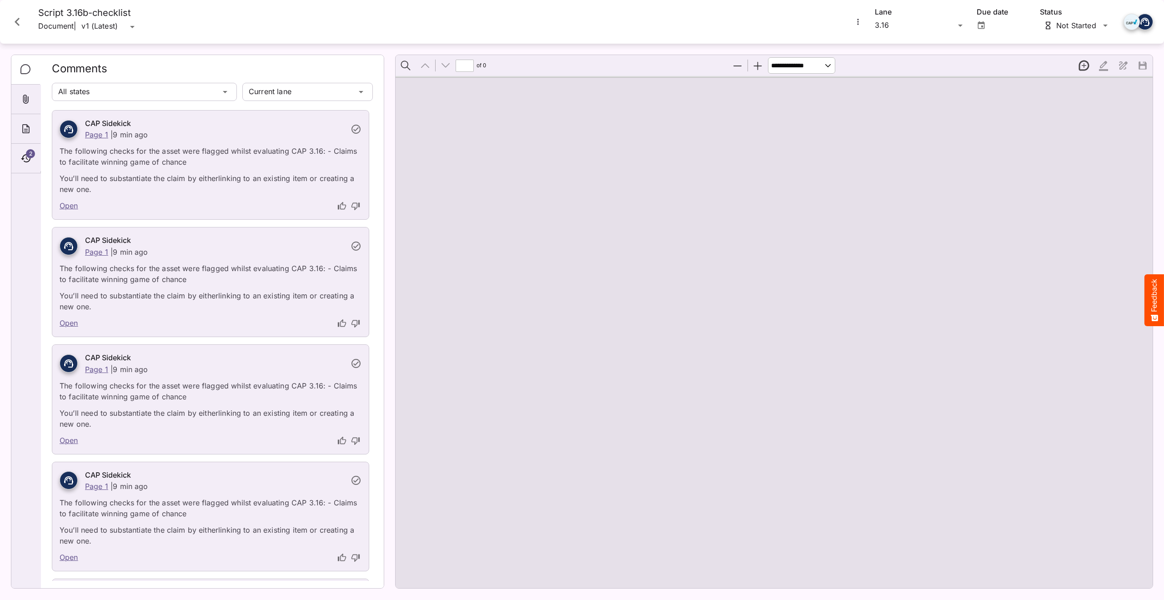
type input "*"
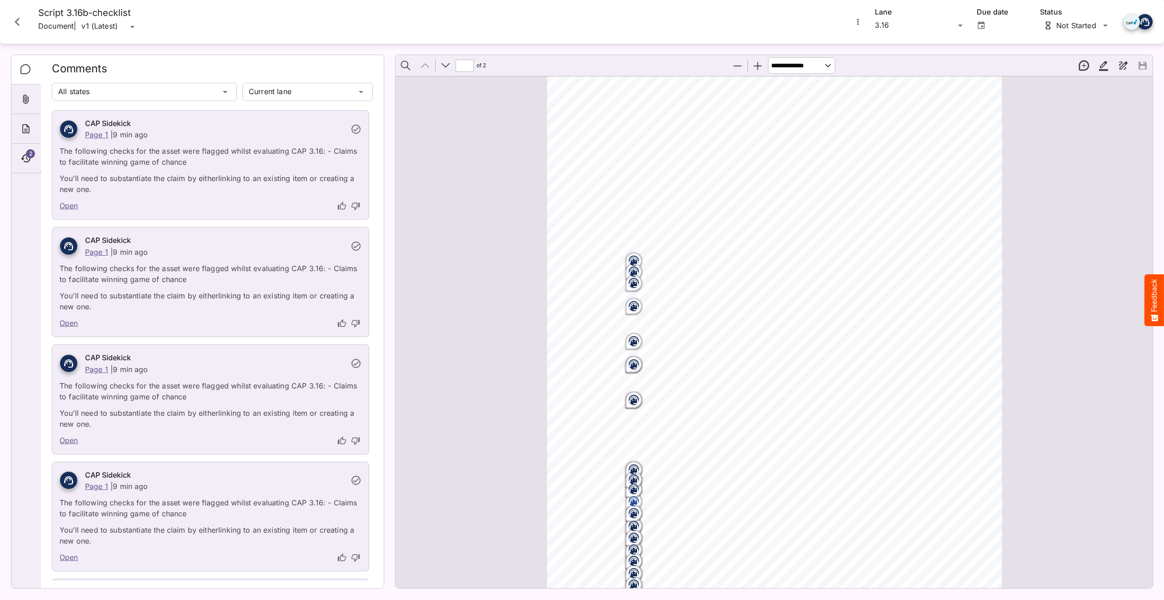
click at [17, 20] on icon "Close card" at bounding box center [17, 22] width 5 height 8
